Goal: Task Accomplishment & Management: Use online tool/utility

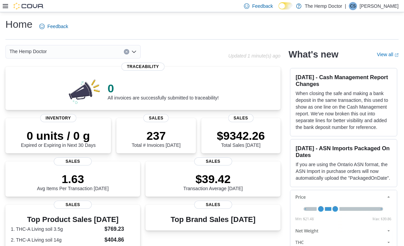
click at [135, 54] on icon "Open list of options" at bounding box center [133, 51] width 5 height 5
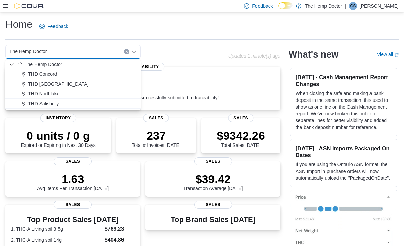
click at [59, 77] on div "THD Concord" at bounding box center [77, 74] width 119 height 7
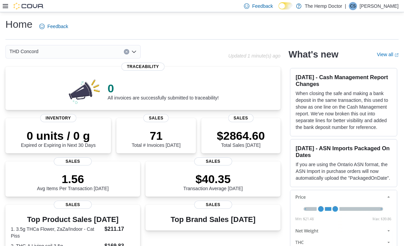
click at [136, 53] on icon "Open list of options" at bounding box center [133, 51] width 5 height 5
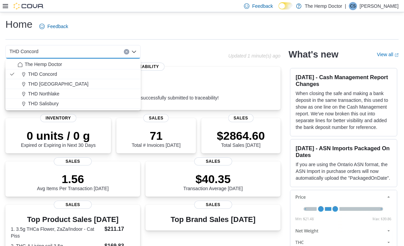
click at [65, 82] on div "THD [GEOGRAPHIC_DATA]" at bounding box center [77, 83] width 119 height 7
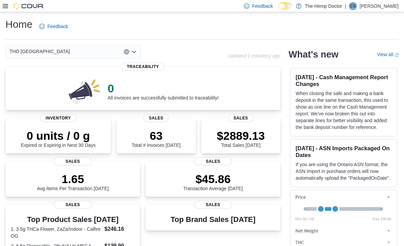
click at [136, 54] on icon "Open list of options" at bounding box center [133, 51] width 5 height 5
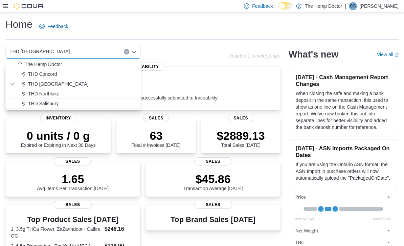
click at [57, 94] on span "THD Northlake" at bounding box center [43, 93] width 31 height 7
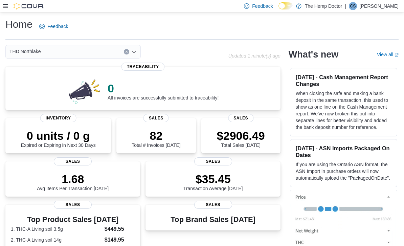
click at [137, 56] on div "THD Northlake Combo box. Selected. THD [GEOGRAPHIC_DATA]. Press Backspace to de…" at bounding box center [72, 52] width 135 height 14
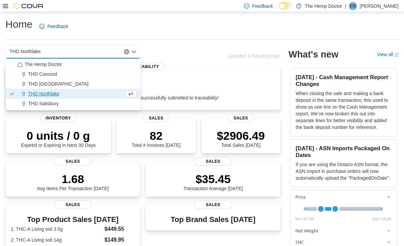
click at [60, 84] on span "THD [GEOGRAPHIC_DATA]" at bounding box center [58, 83] width 60 height 7
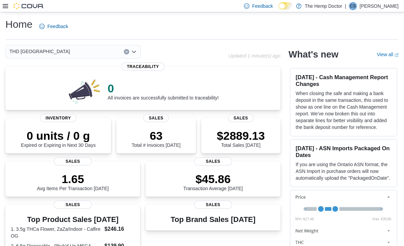
click at [134, 55] on div "THD [GEOGRAPHIC_DATA] Combo box. Selected. THD [GEOGRAPHIC_DATA]. Press Backspa…" at bounding box center [72, 52] width 135 height 14
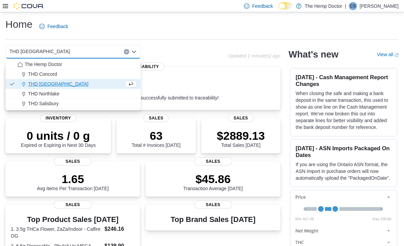
click at [70, 75] on div "THD Concord" at bounding box center [77, 74] width 119 height 7
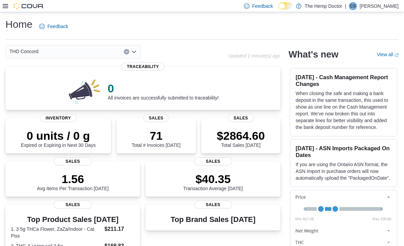
click at [135, 56] on div "THD Concord Combo box. Selected. THD [GEOGRAPHIC_DATA]. Press Backspace to dele…" at bounding box center [72, 52] width 135 height 14
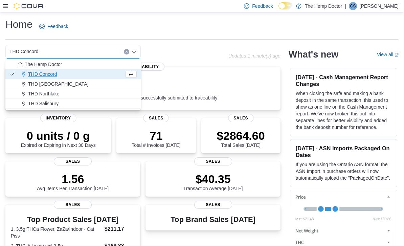
click at [105, 84] on div "THD [GEOGRAPHIC_DATA]" at bounding box center [77, 83] width 119 height 7
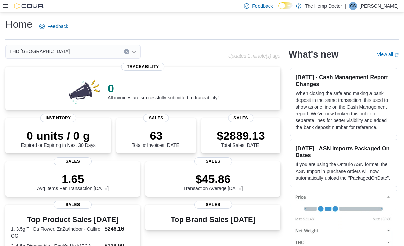
click at [137, 52] on div "THD [GEOGRAPHIC_DATA] Combo box. Selected. THD [GEOGRAPHIC_DATA]. Press Backspa…" at bounding box center [72, 52] width 135 height 14
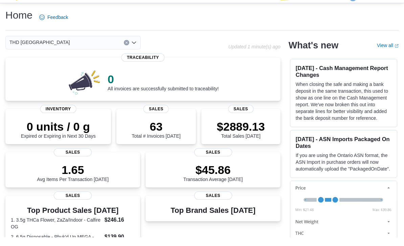
click at [137, 45] on div "THD [GEOGRAPHIC_DATA] Combo box. Selected. THD [GEOGRAPHIC_DATA]. Press Backspa…" at bounding box center [72, 52] width 135 height 14
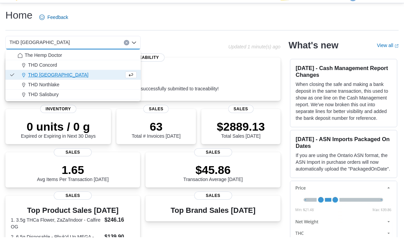
click at [54, 100] on span "THD Salisbury" at bounding box center [43, 103] width 30 height 7
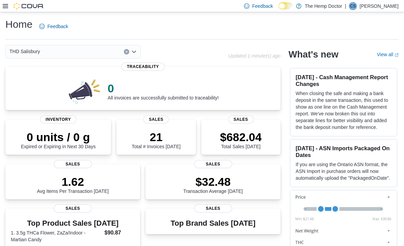
click at [137, 54] on div "THD Salisbury Combo box. Selected. THD [GEOGRAPHIC_DATA]. Press Backspace to de…" at bounding box center [72, 52] width 135 height 14
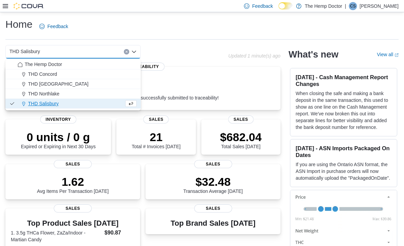
click at [56, 97] on span "THD Northlake" at bounding box center [43, 93] width 31 height 7
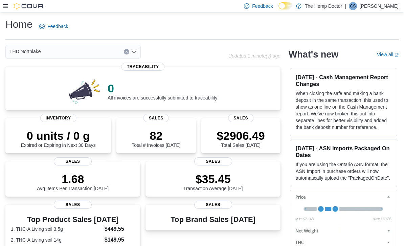
click at [242, 117] on span "Sales" at bounding box center [240, 118] width 25 height 8
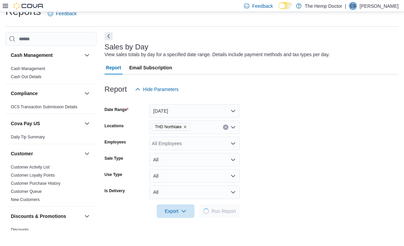
scroll to position [15, 0]
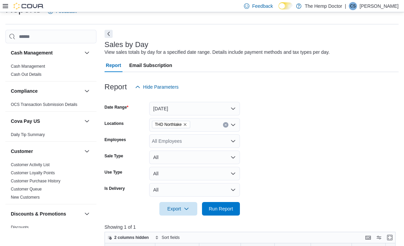
click at [187, 124] on icon "Remove THD Northlake from selection in this group" at bounding box center [185, 124] width 4 height 4
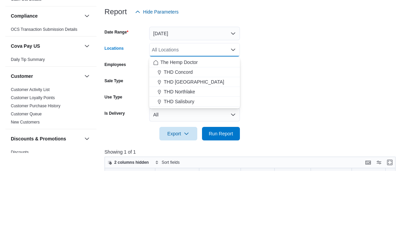
click at [198, 153] on span "THD [GEOGRAPHIC_DATA]" at bounding box center [194, 156] width 60 height 7
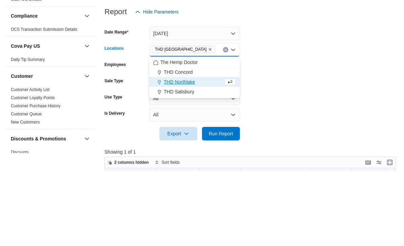
scroll to position [90, 0]
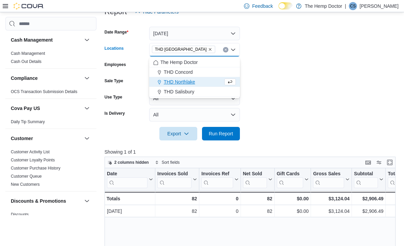
click at [230, 135] on span "Run Report" at bounding box center [221, 133] width 24 height 7
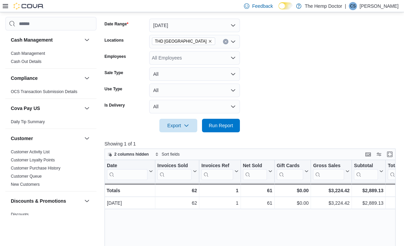
click at [233, 25] on button "Today" at bounding box center [194, 26] width 91 height 14
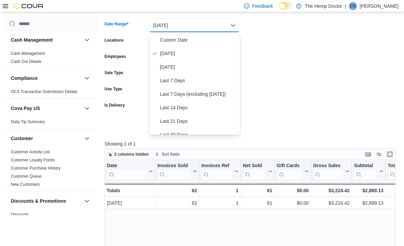
click at [189, 79] on span "Last 7 Days" at bounding box center [198, 80] width 77 height 8
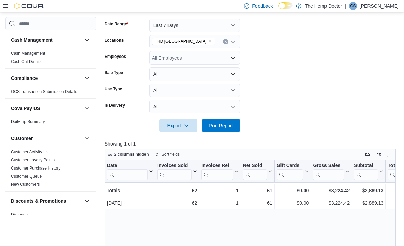
click at [224, 124] on span "Run Report" at bounding box center [221, 125] width 24 height 7
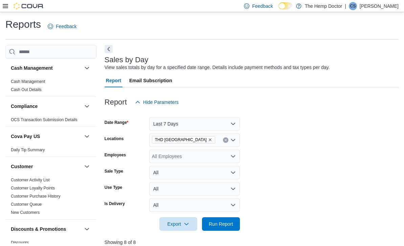
click at [208, 140] on icon "Remove THD Mooresville from selection in this group" at bounding box center [210, 140] width 4 height 4
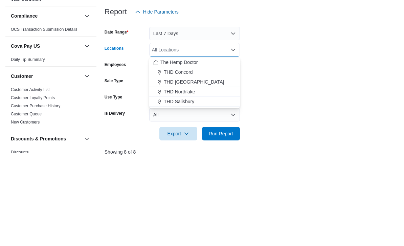
click at [198, 149] on div "The Hemp Doctor" at bounding box center [194, 152] width 82 height 7
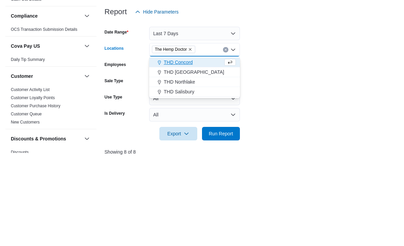
scroll to position [90, 0]
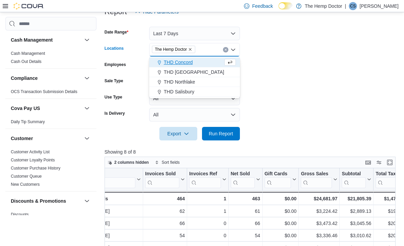
click at [229, 134] on span "Run Report" at bounding box center [221, 133] width 24 height 7
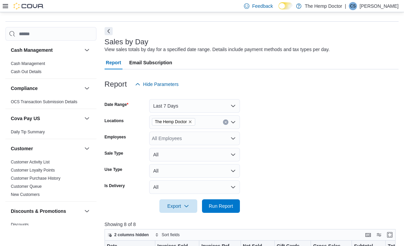
scroll to position [18, 0]
